Goal: Download file/media

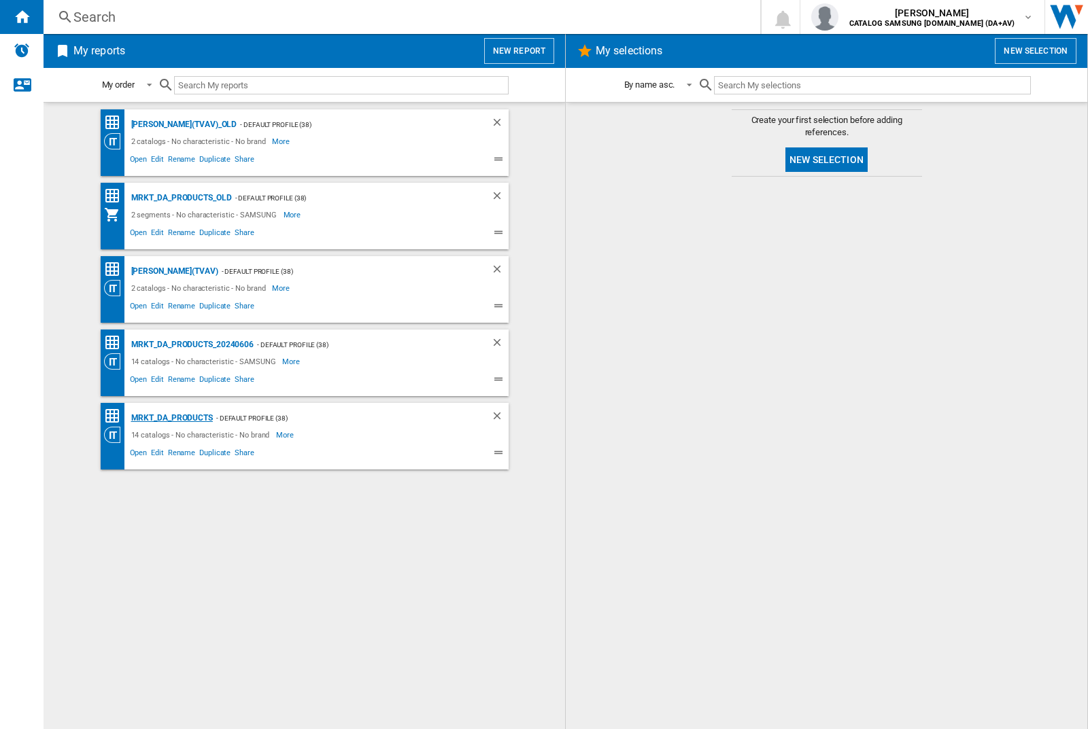
click at [171, 418] on div "MRKT_DA_PRODUCTS" at bounding box center [170, 418] width 85 height 17
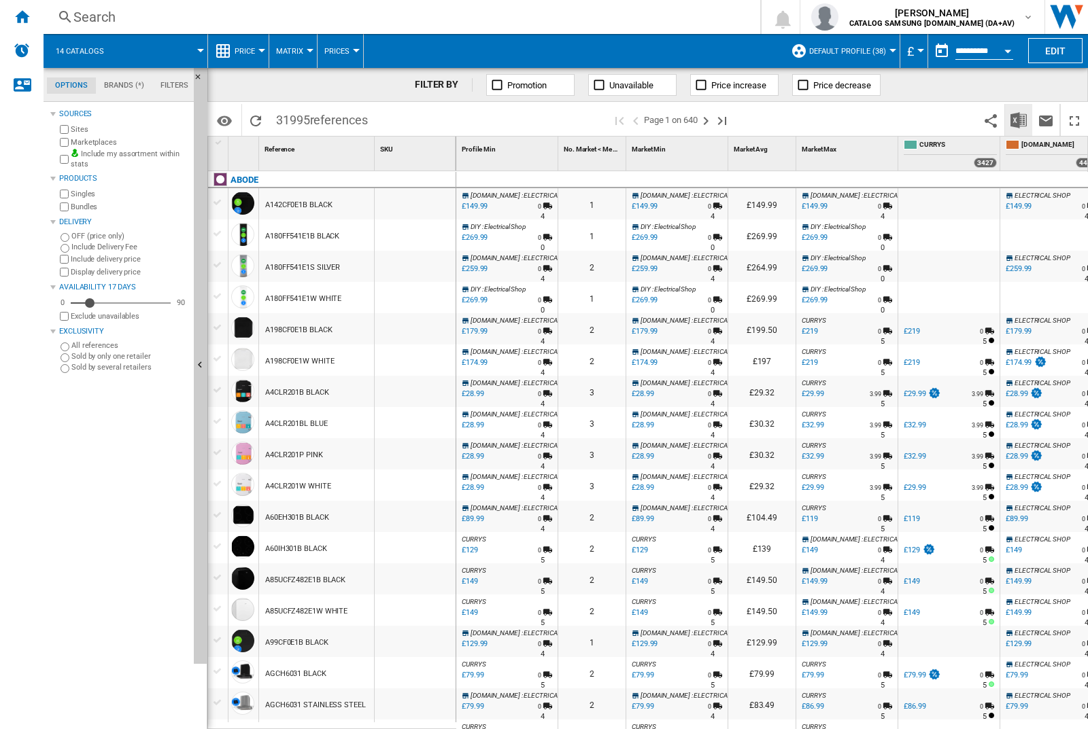
click at [1018, 119] on img "Download in Excel" at bounding box center [1018, 120] width 16 height 16
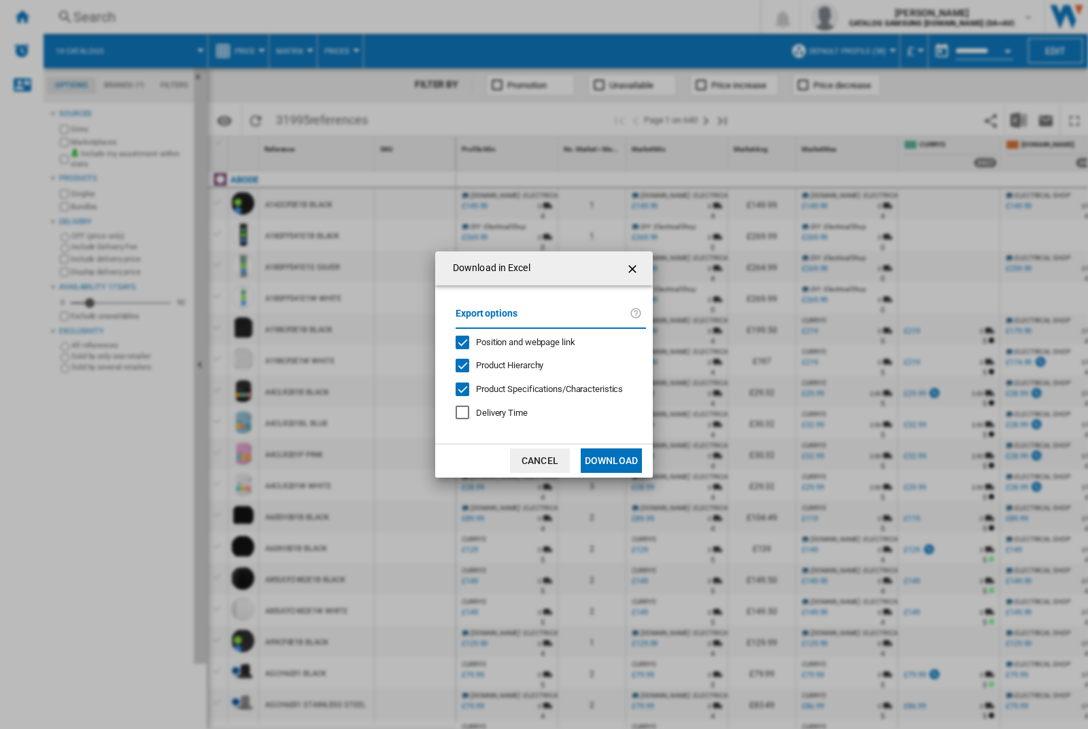
click at [516, 341] on span "Position and webpage link" at bounding box center [525, 342] width 99 height 10
click at [611, 461] on button "Download" at bounding box center [611, 461] width 61 height 24
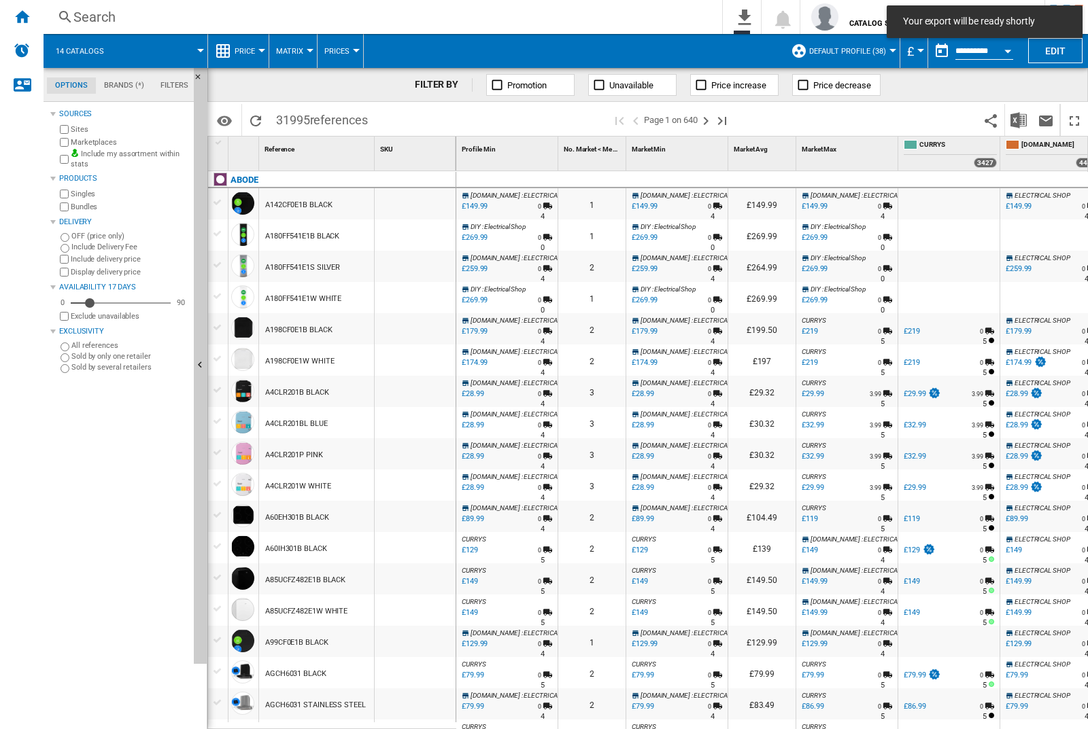
click at [419, 201] on div at bounding box center [415, 203] width 81 height 31
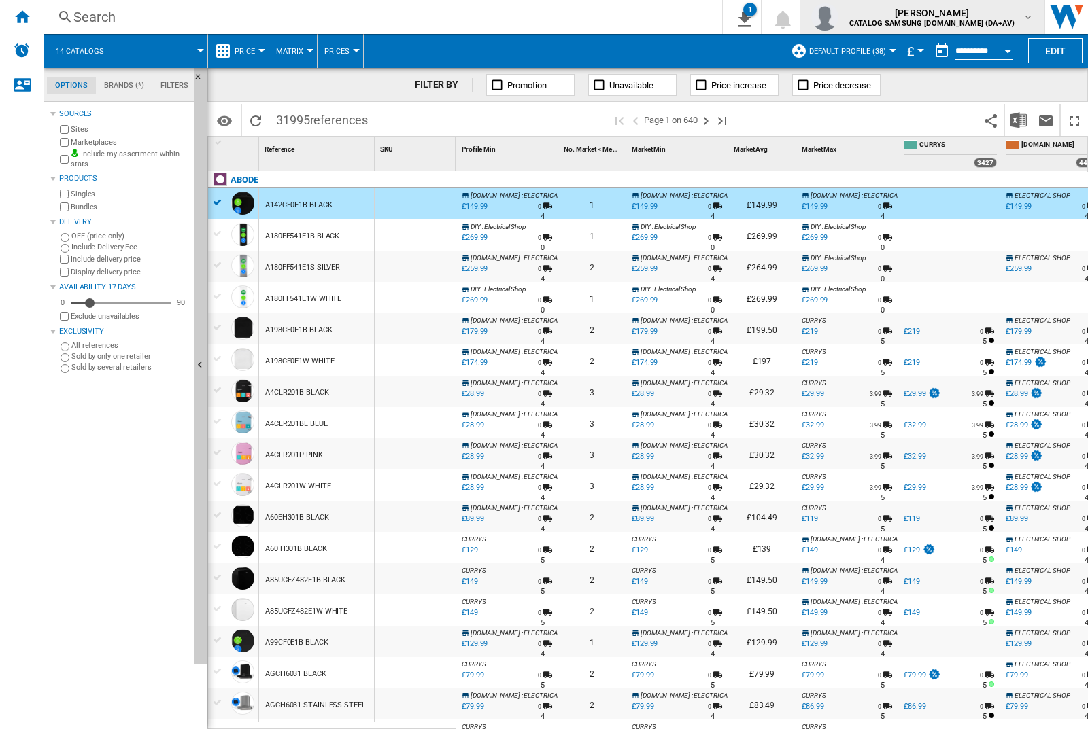
click at [838, 17] on img "button" at bounding box center [824, 16] width 27 height 27
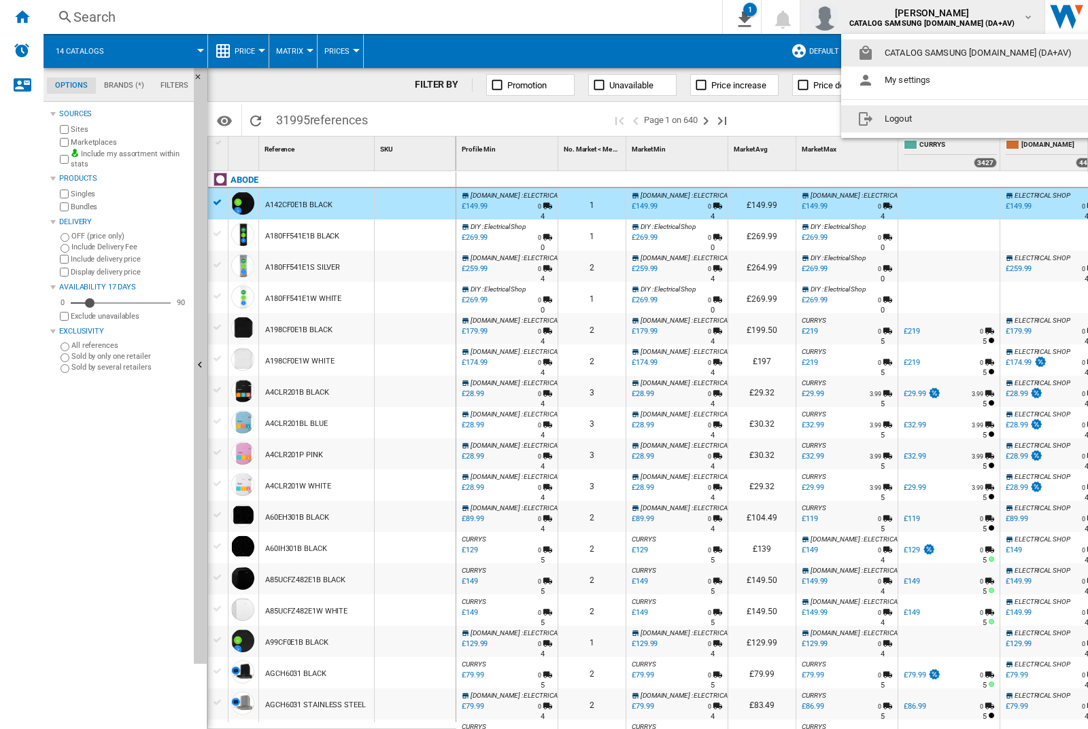
click at [946, 119] on button "Logout" at bounding box center [967, 118] width 252 height 27
